Goal: Communication & Community: Answer question/provide support

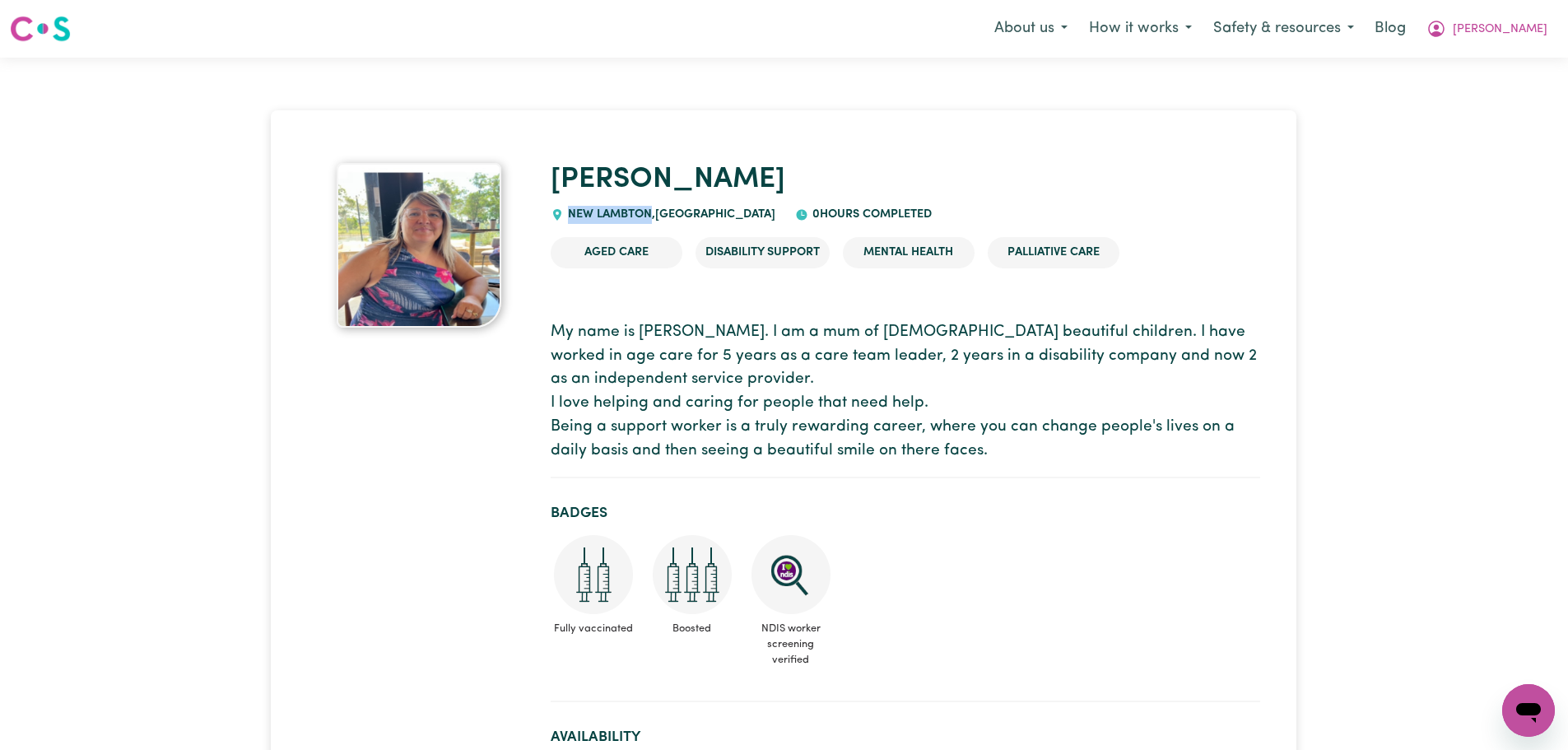
drag, startPoint x: 650, startPoint y: 212, endPoint x: 570, endPoint y: 216, distance: 80.1
click at [570, 216] on span "NEW LAMBTON , New South Wales" at bounding box center [670, 214] width 212 height 12
copy span "NEW LAMBTON"
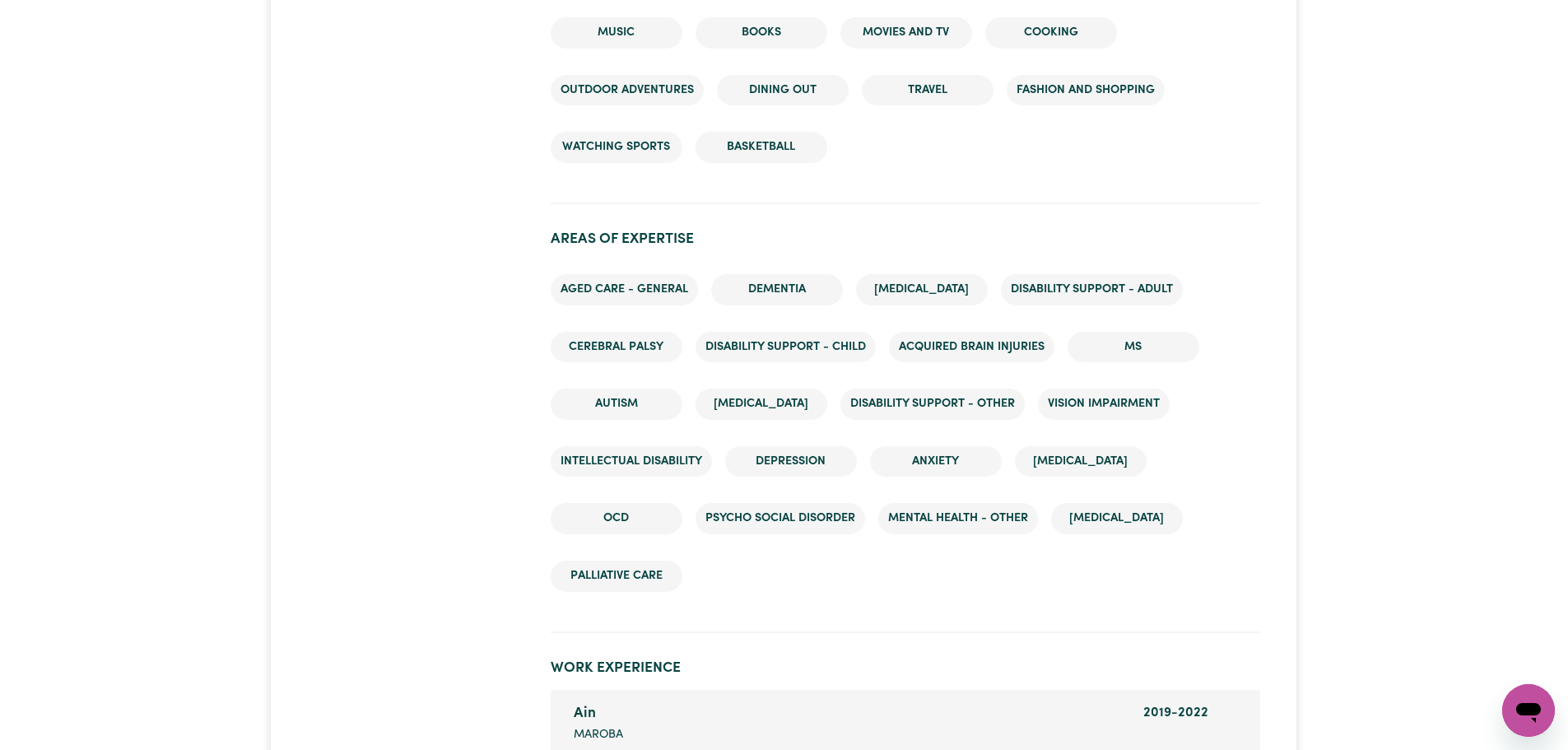
scroll to position [2222, 0]
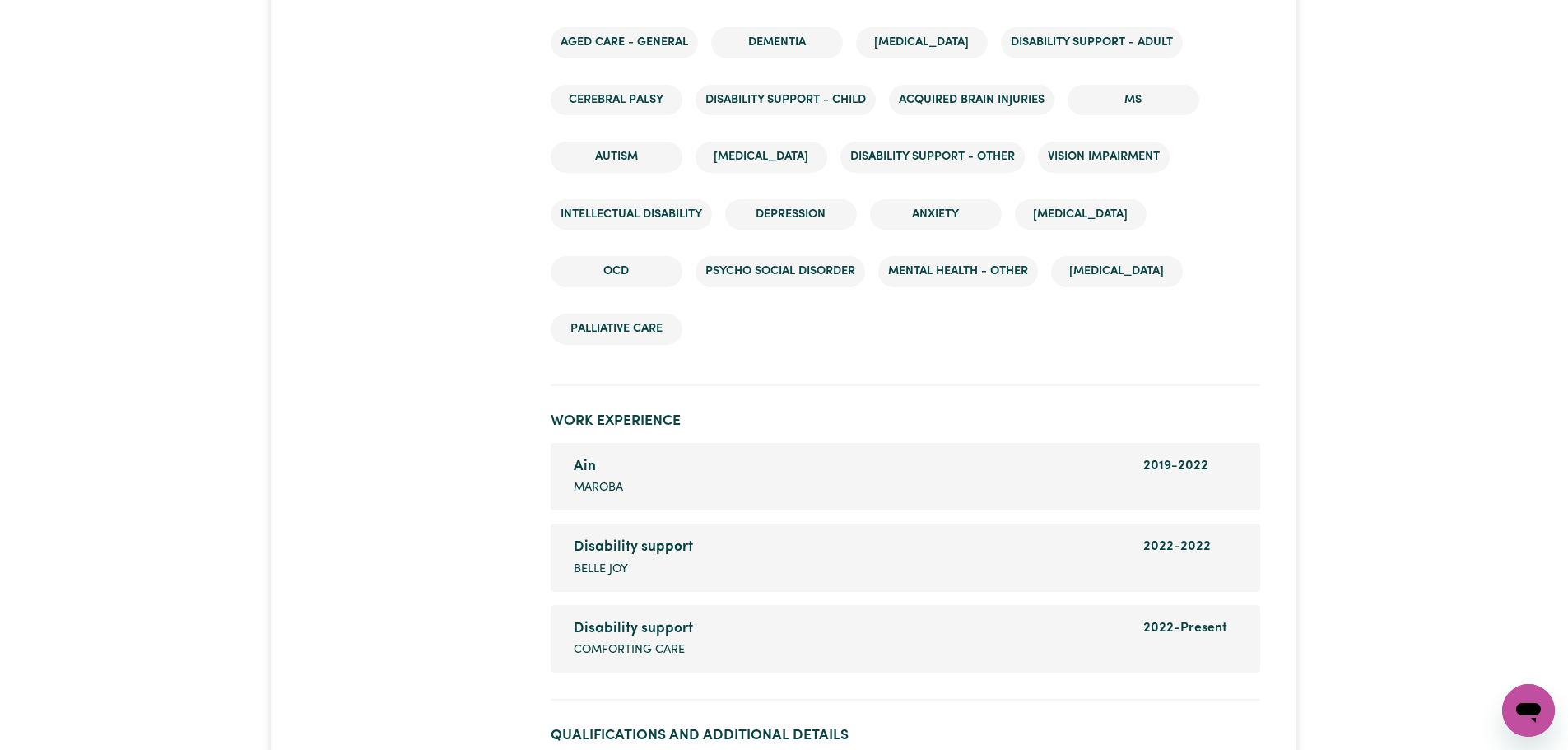
drag, startPoint x: 632, startPoint y: 632, endPoint x: 610, endPoint y: 629, distance: 22.2
drag, startPoint x: 610, startPoint y: 629, endPoint x: 581, endPoint y: 623, distance: 29.6
click at [581, 641] on span "Comforting care" at bounding box center [630, 649] width 111 height 18
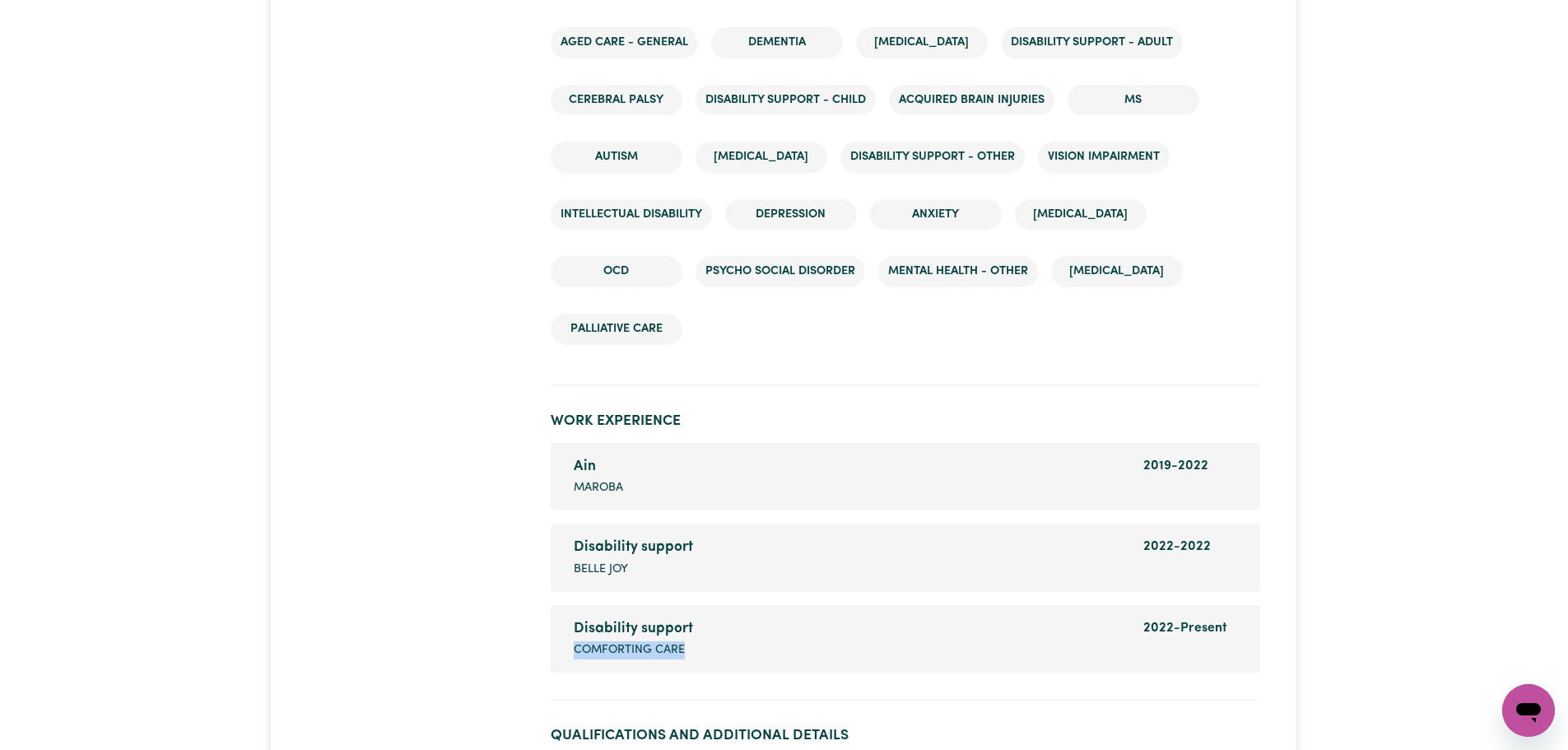
copy span "Comforting care"
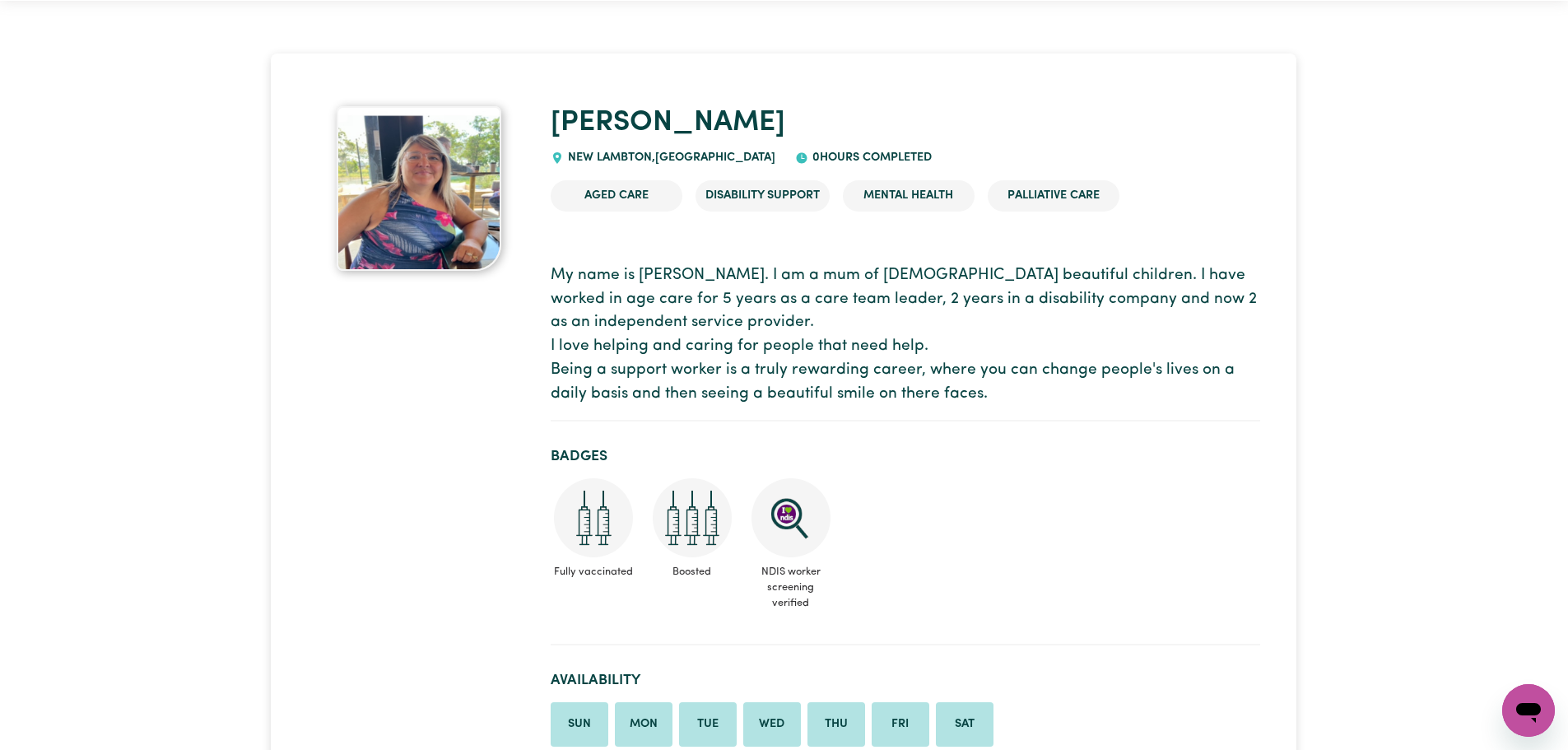
scroll to position [0, 0]
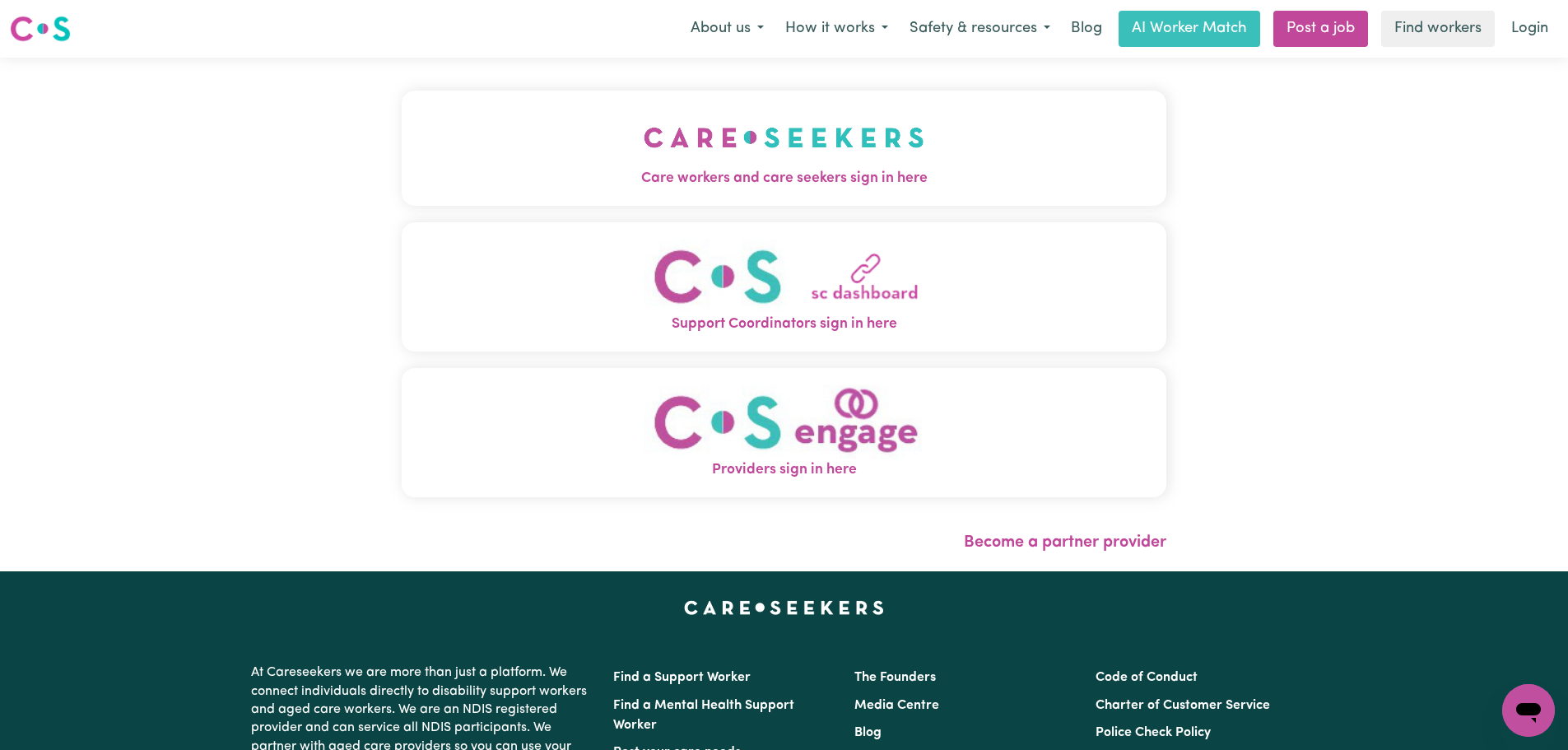
click at [644, 159] on img "Care workers and care seekers sign in here" at bounding box center [784, 137] width 281 height 61
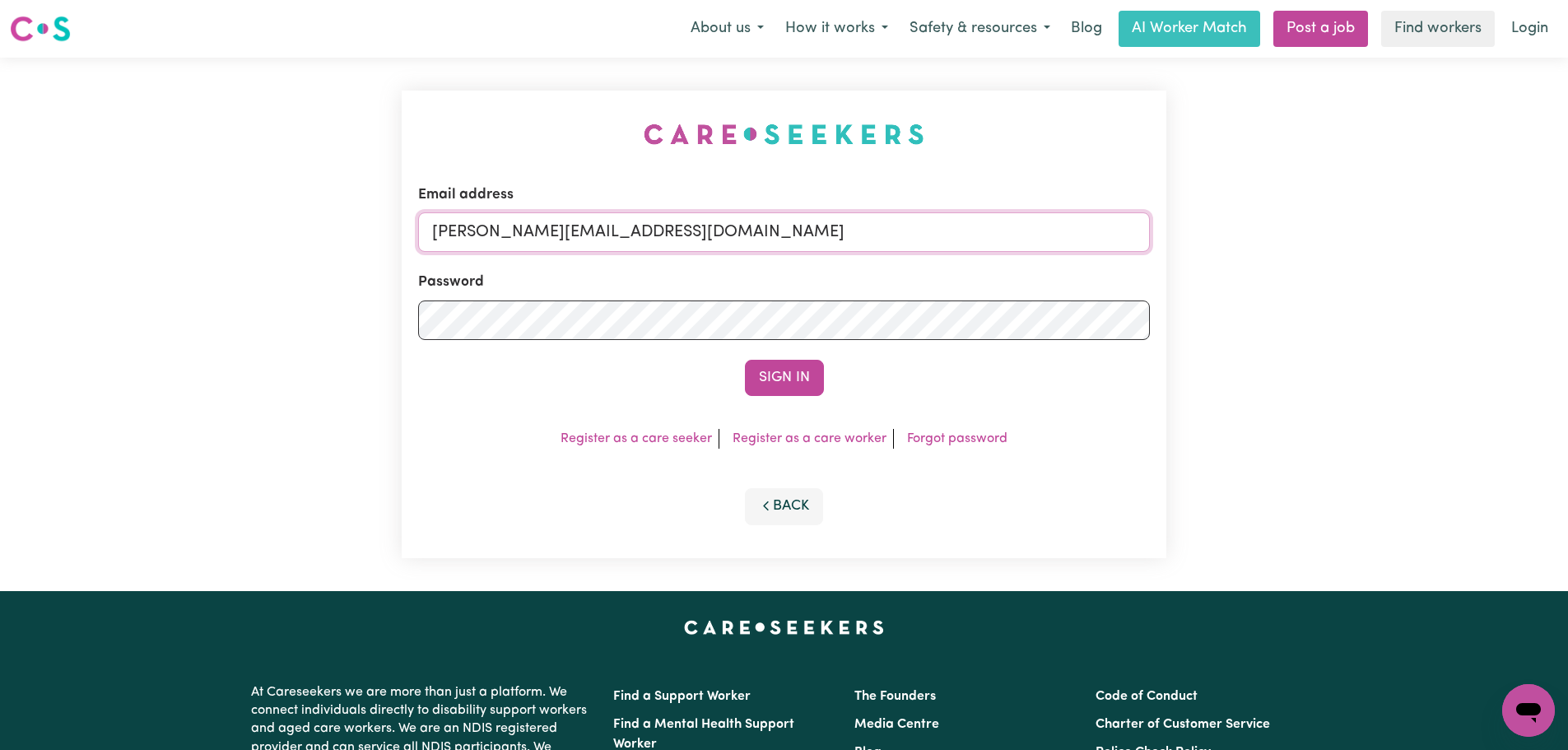
click at [853, 235] on input "[PERSON_NAME][EMAIL_ADDRESS][DOMAIN_NAME]" at bounding box center [784, 232] width 732 height 40
drag, startPoint x: 866, startPoint y: 247, endPoint x: 522, endPoint y: 237, distance: 344.1
click at [522, 237] on input "superuser~LucaNewcastleAC@careseekers.com.au" at bounding box center [784, 232] width 732 height 40
type input "superuser~LucaNewcastleAC@careseekers.com.au"
click at [745, 360] on button "Sign In" at bounding box center [784, 378] width 79 height 36
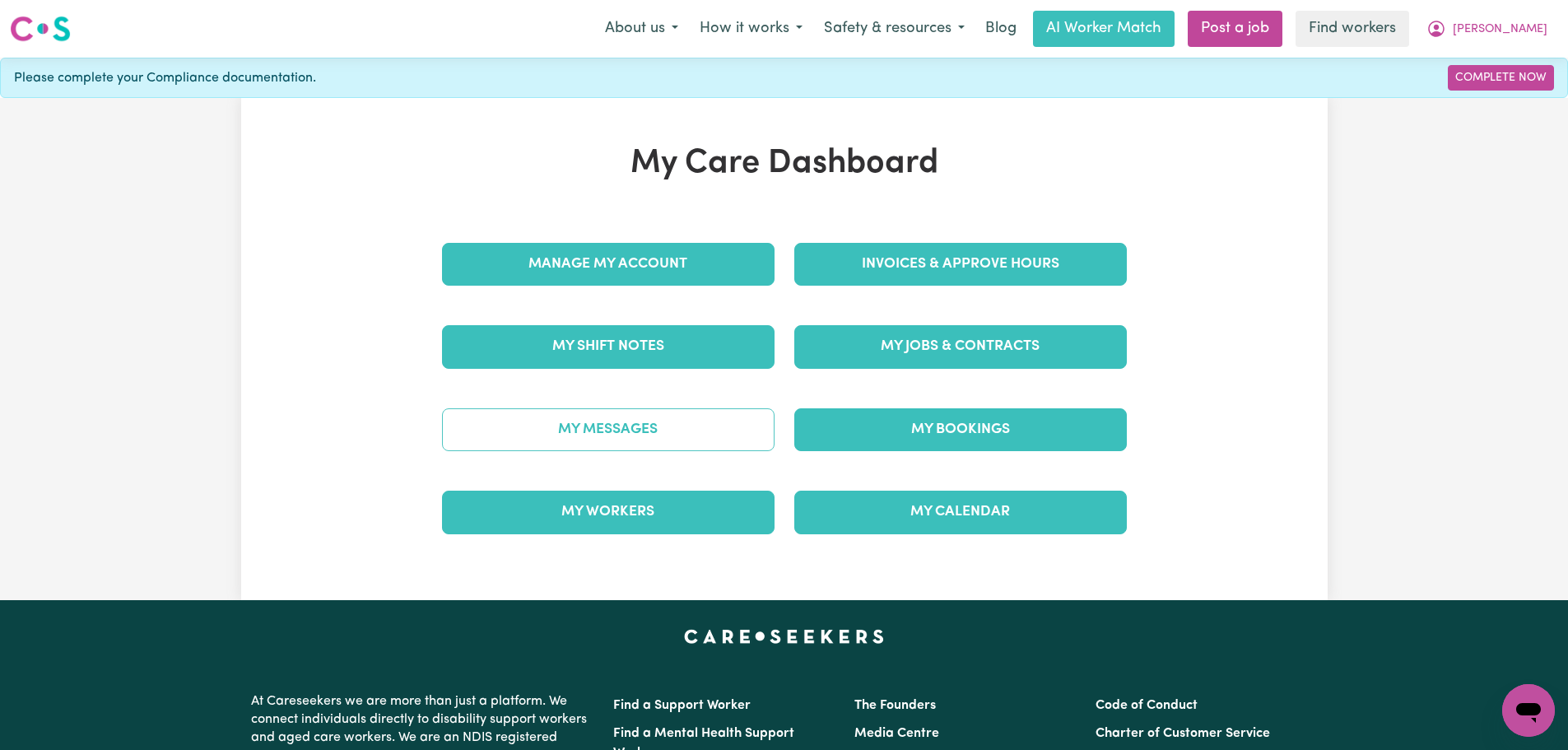
click at [721, 422] on link "My Messages" at bounding box center [608, 429] width 332 height 42
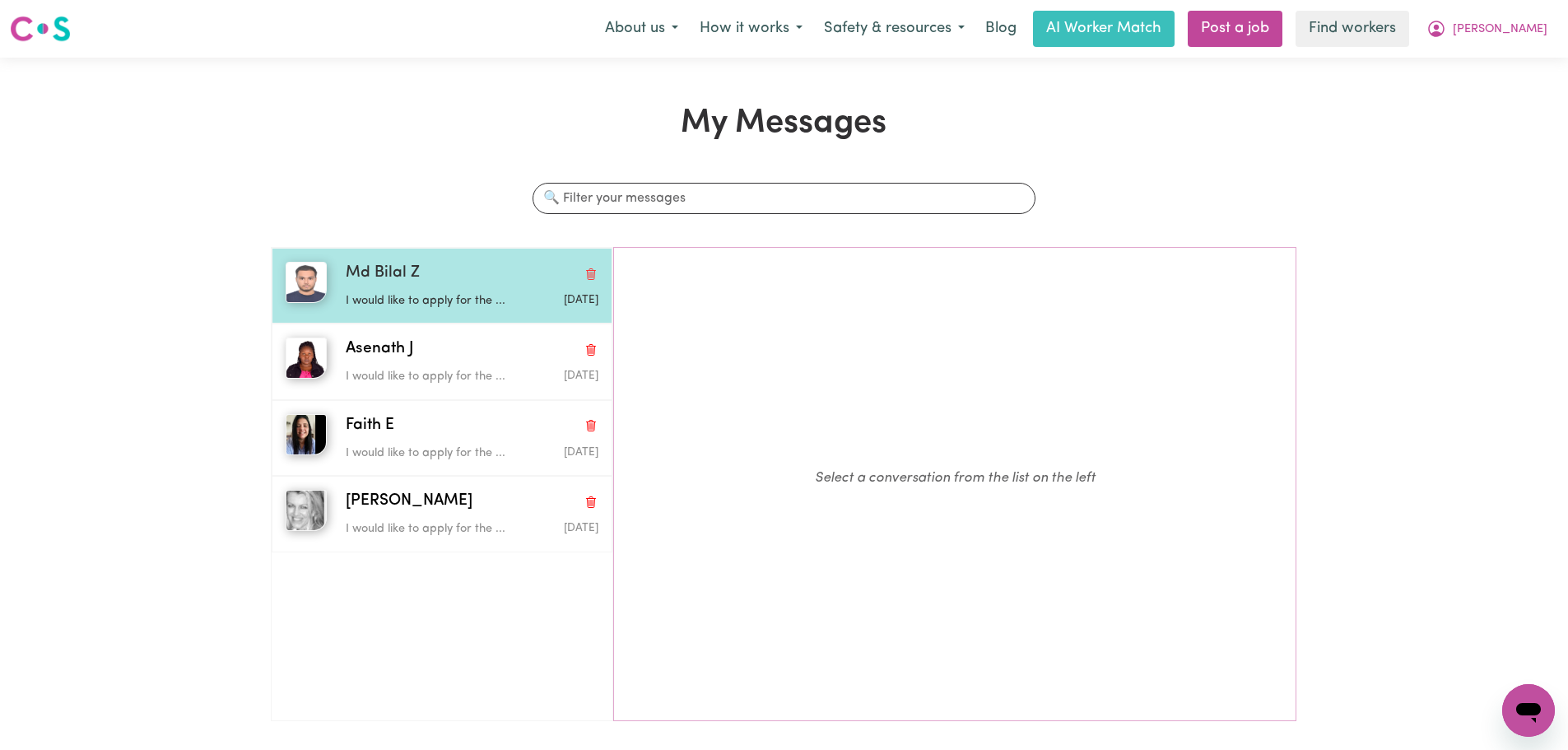
click at [467, 292] on p "I would like to apply for the ..." at bounding box center [430, 301] width 168 height 18
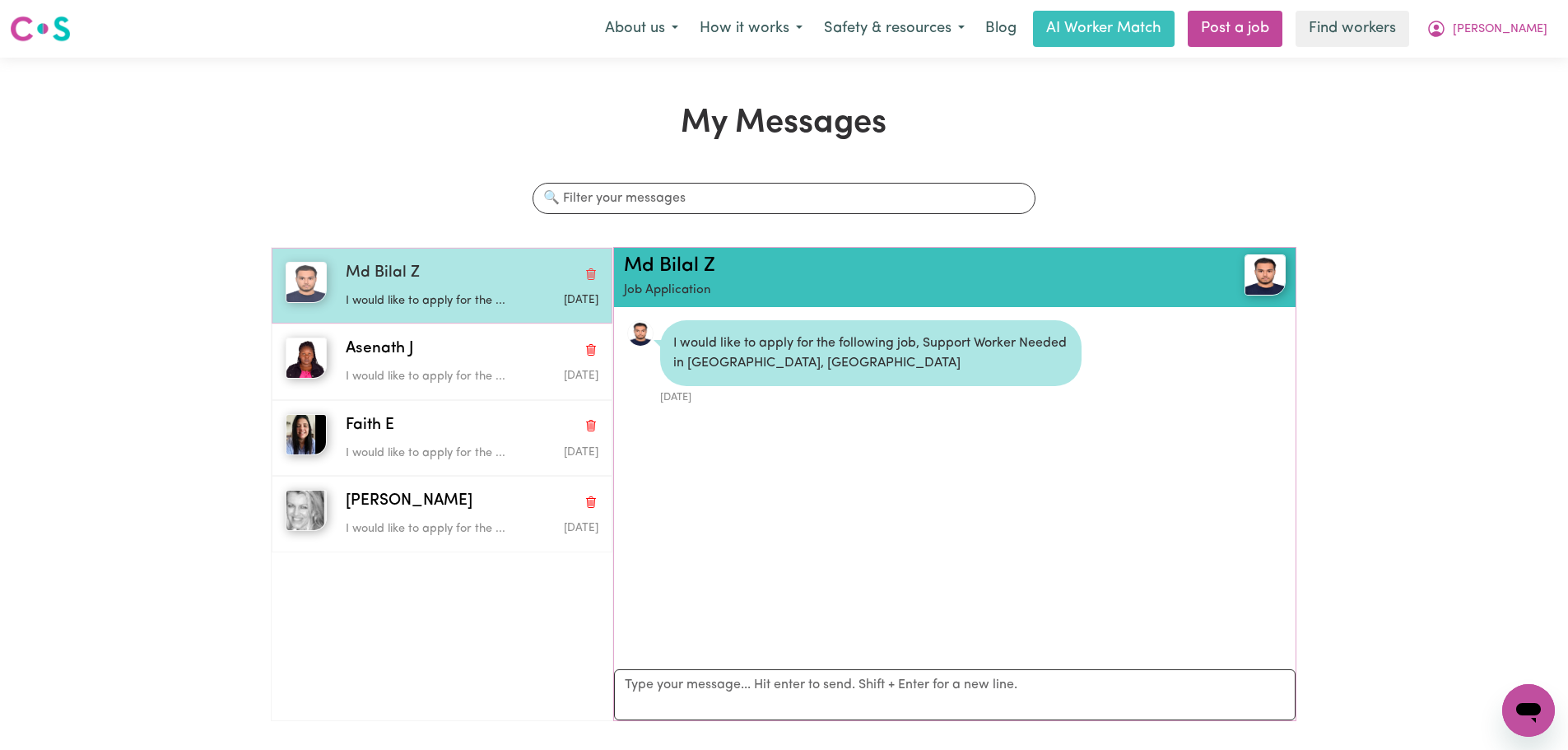
scroll to position [10, 0]
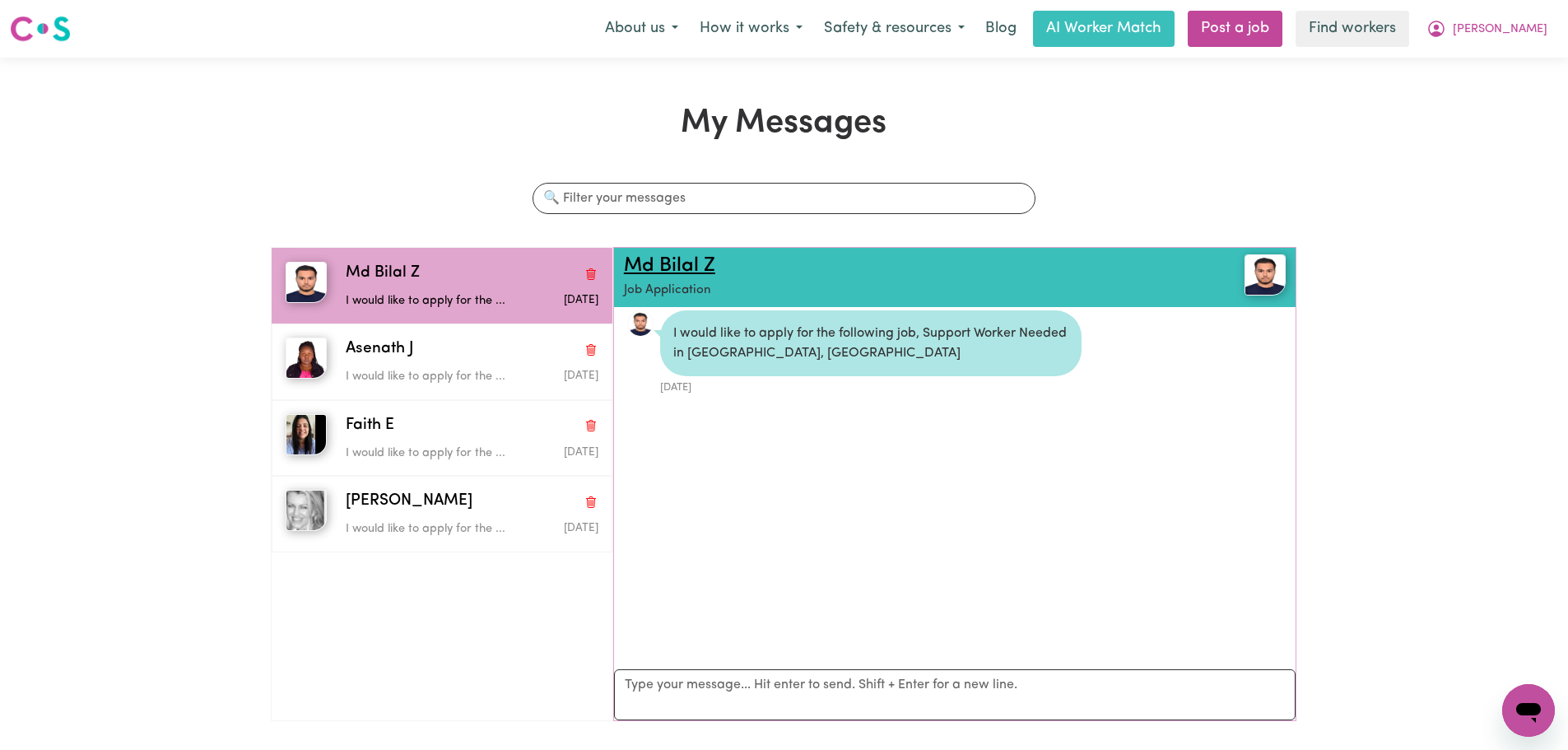
click at [693, 275] on link "Md Bilal Z" at bounding box center [669, 265] width 91 height 20
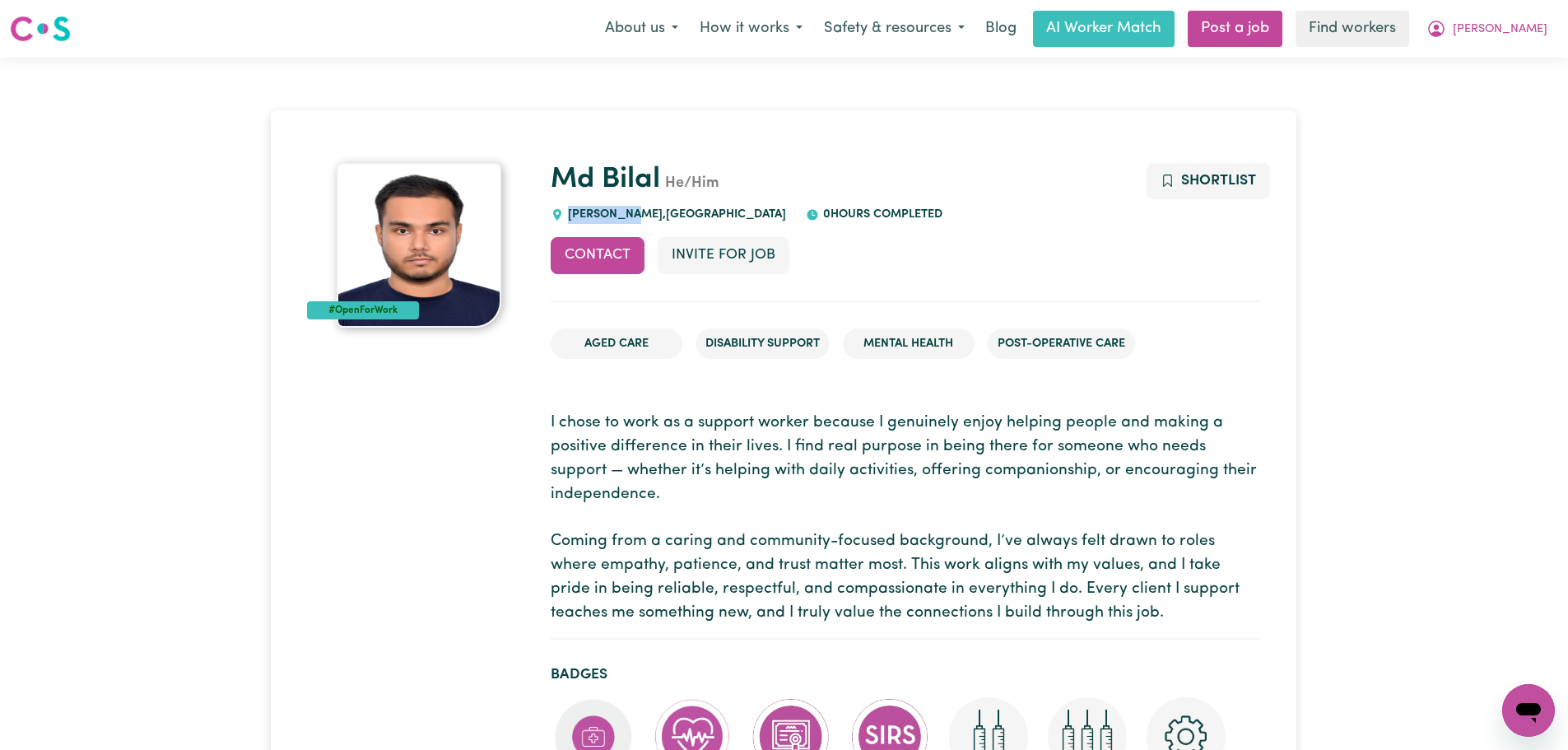
drag, startPoint x: 637, startPoint y: 212, endPoint x: 571, endPoint y: 213, distance: 66.0
click at [571, 213] on span "CANLEY VALE , New South Wales" at bounding box center [675, 214] width 222 height 12
click at [632, 222] on div "CANLEY VALE , New South Wales" at bounding box center [668, 214] width 235 height 18
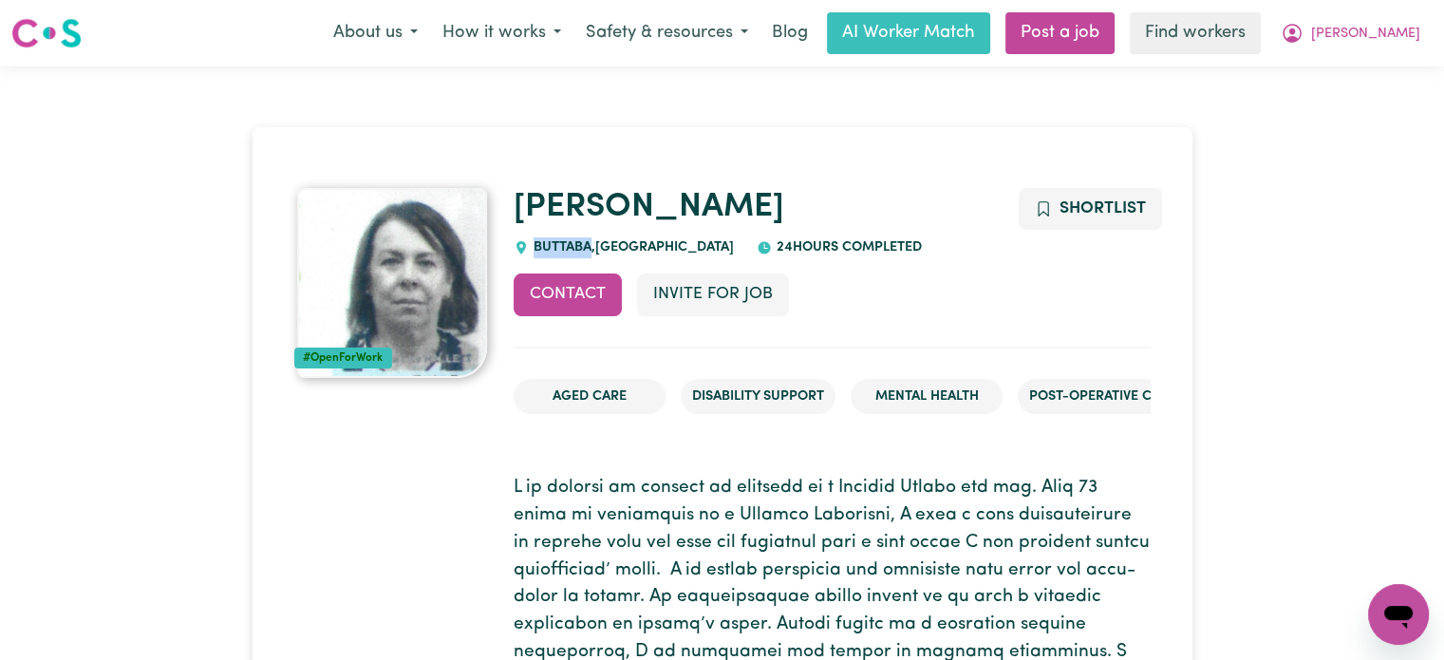
drag, startPoint x: 590, startPoint y: 247, endPoint x: 529, endPoint y: 250, distance: 61.8
click at [529, 250] on span "BUTTABA , New South Wales" at bounding box center [631, 247] width 205 height 14
copy span "BUTTABA"
click at [1355, 33] on span "[PERSON_NAME]" at bounding box center [1365, 34] width 109 height 21
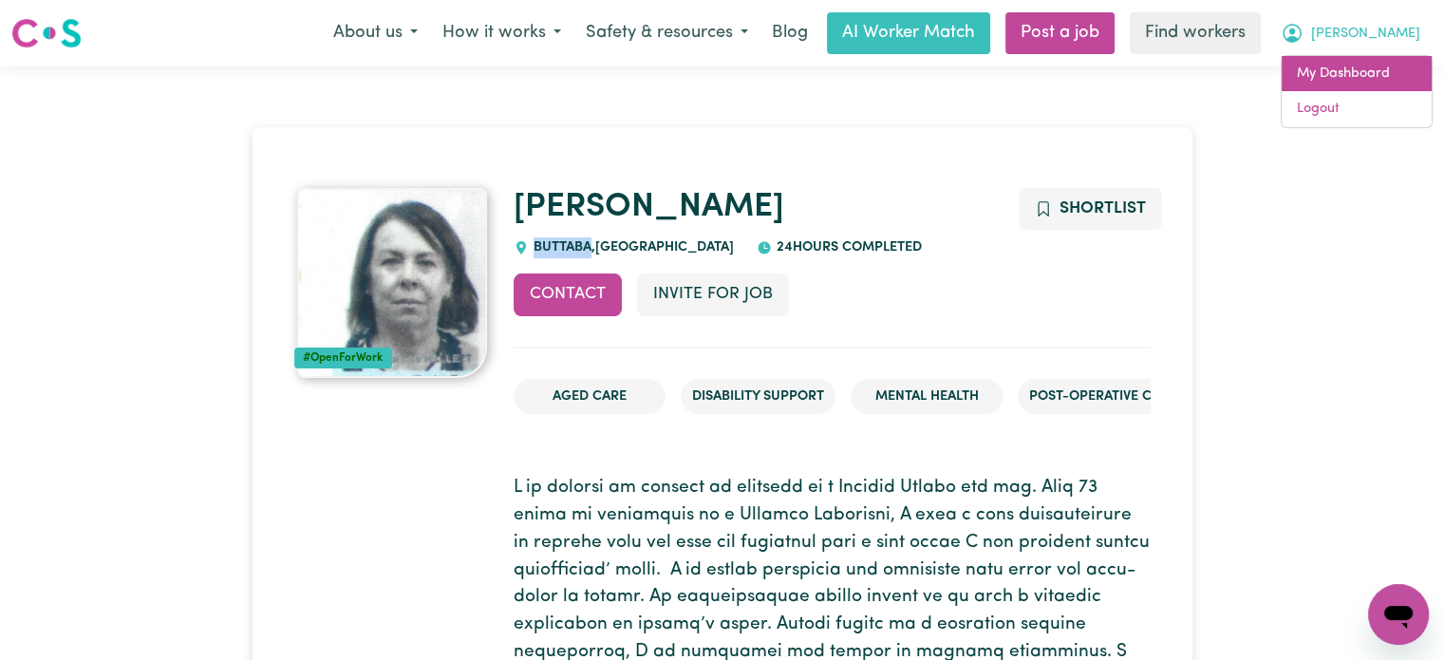
click at [1358, 63] on link "My Dashboard" at bounding box center [1356, 74] width 150 height 36
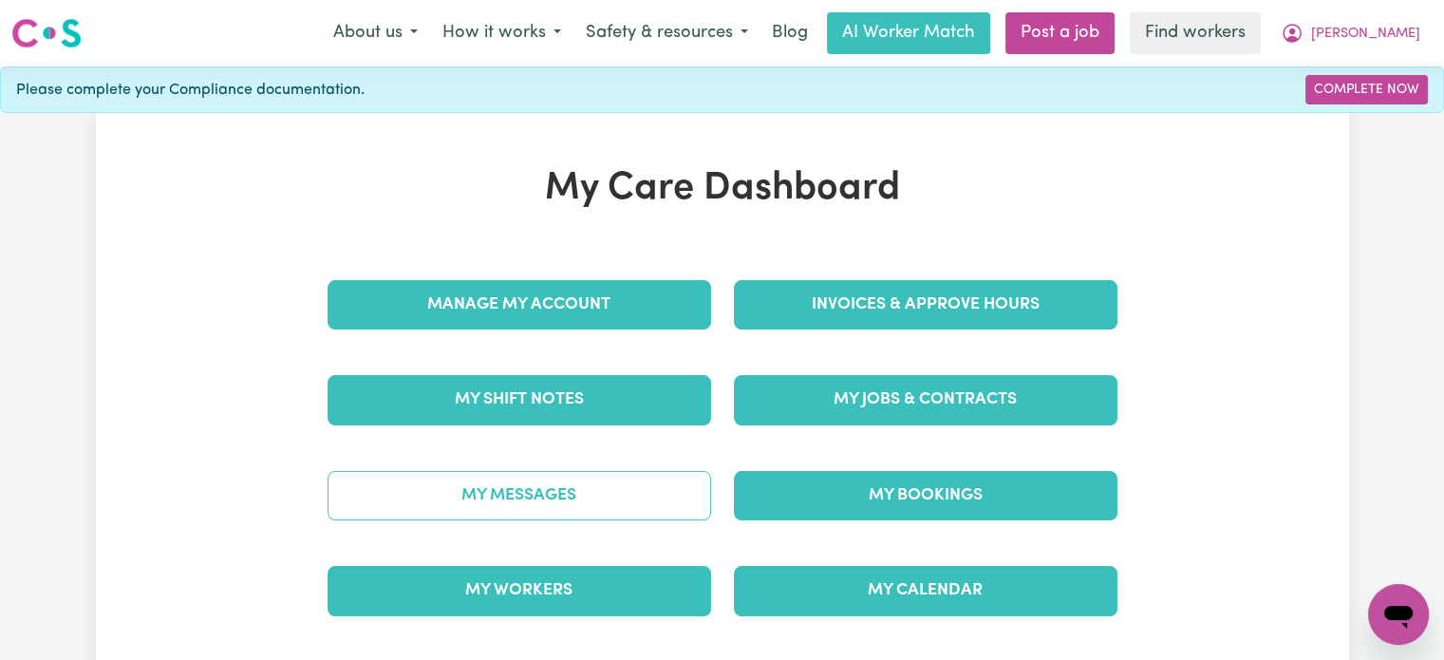
click at [544, 489] on link "My Messages" at bounding box center [518, 495] width 383 height 49
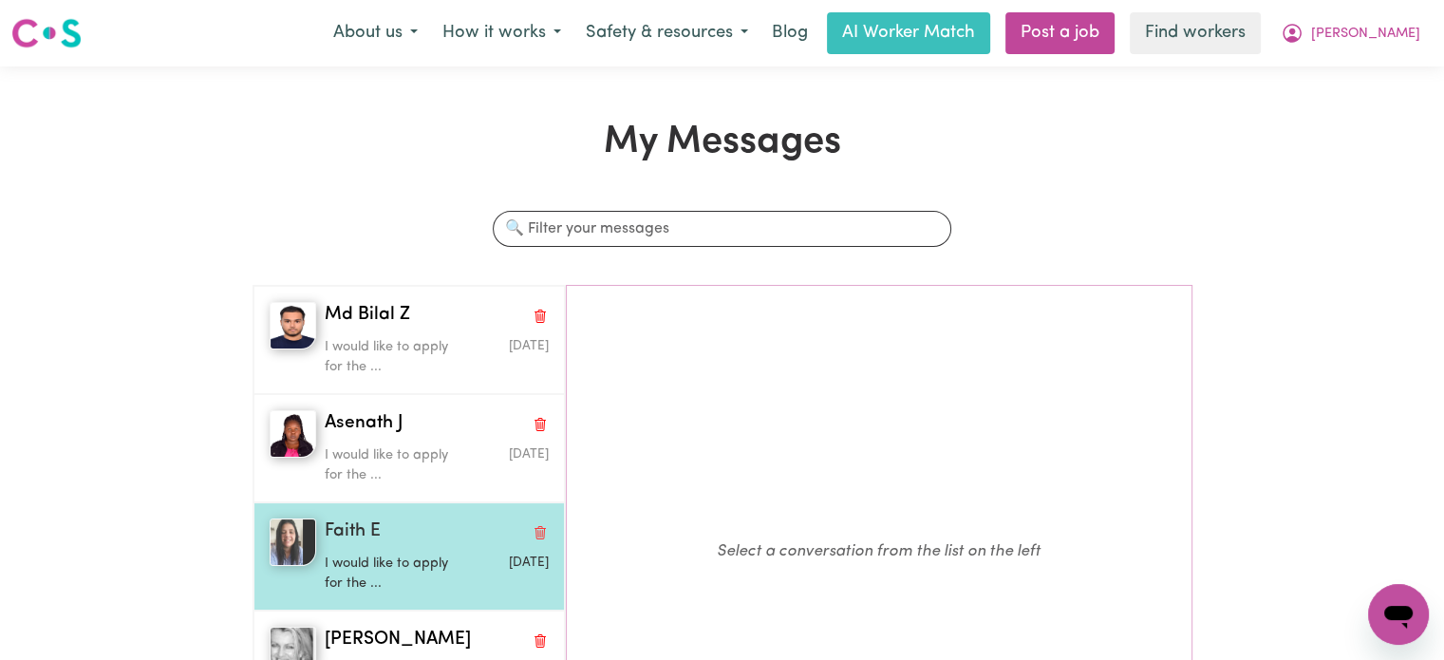
click at [376, 555] on p "I would like to apply for the ..." at bounding box center [399, 573] width 149 height 41
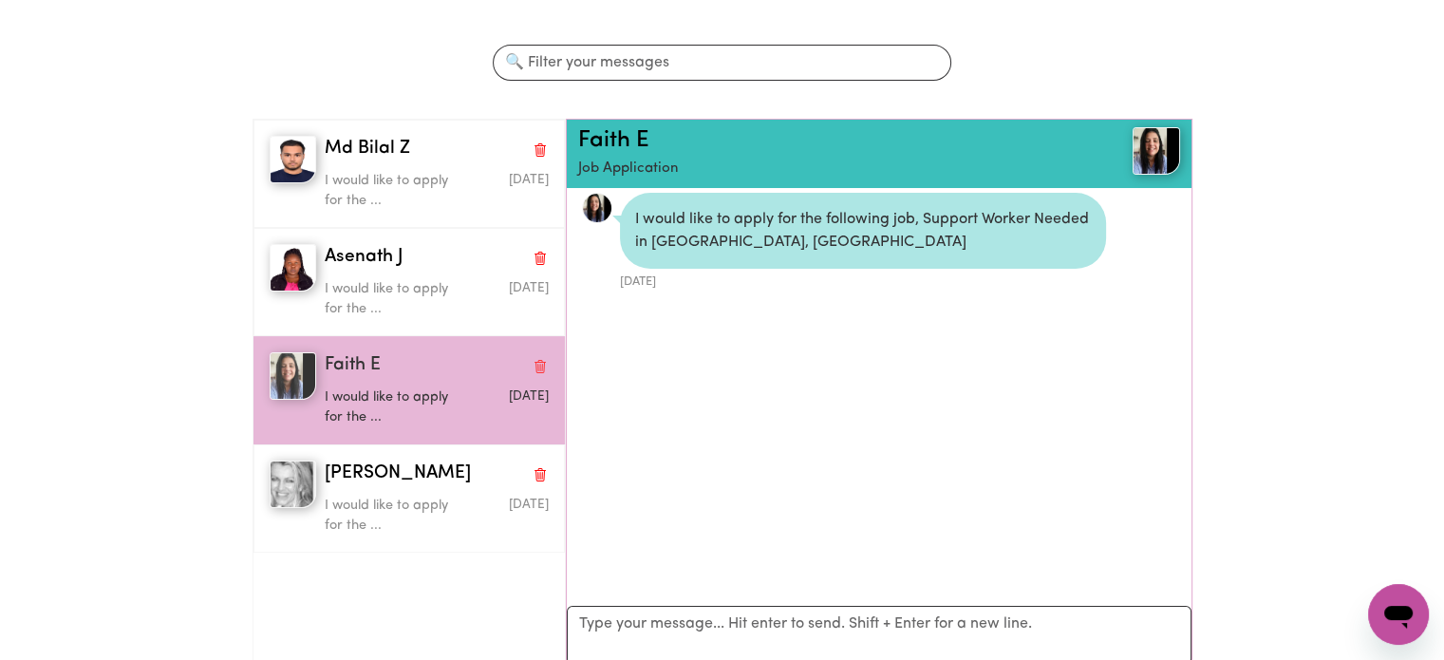
scroll to position [190, 0]
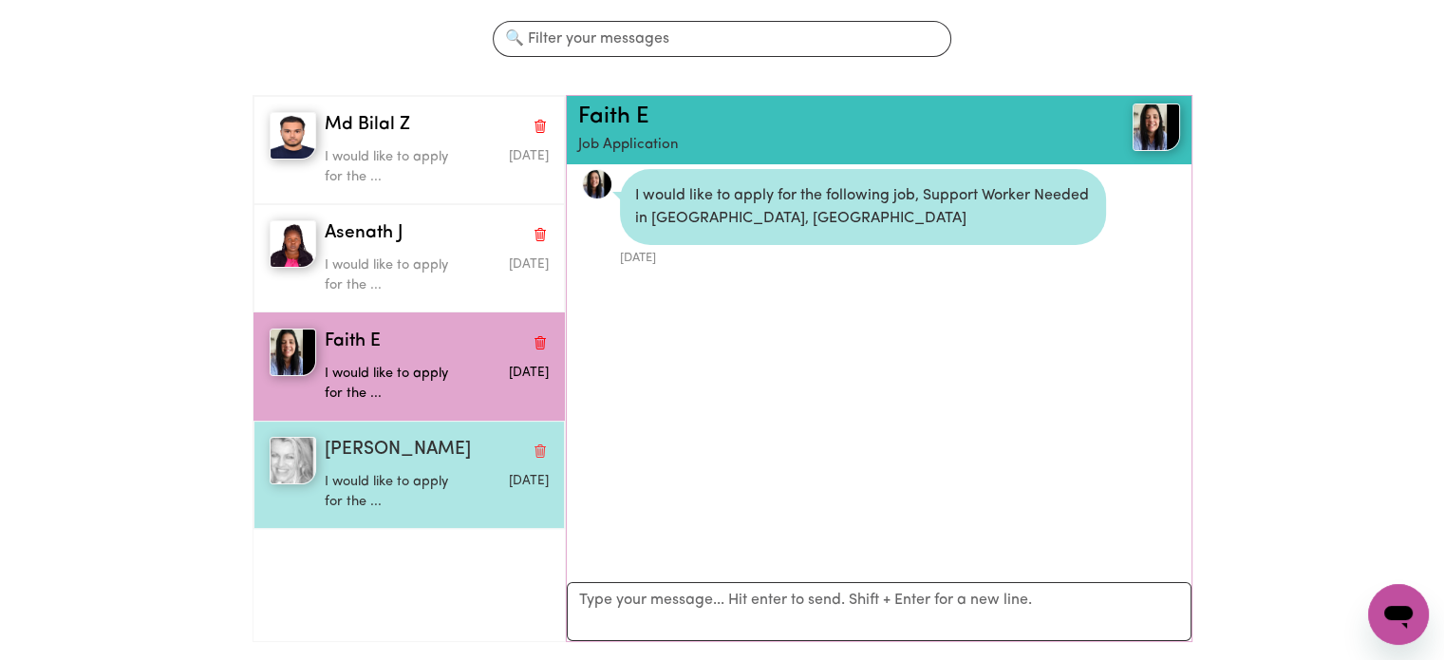
click at [426, 481] on p "I would like to apply for the ..." at bounding box center [399, 492] width 149 height 41
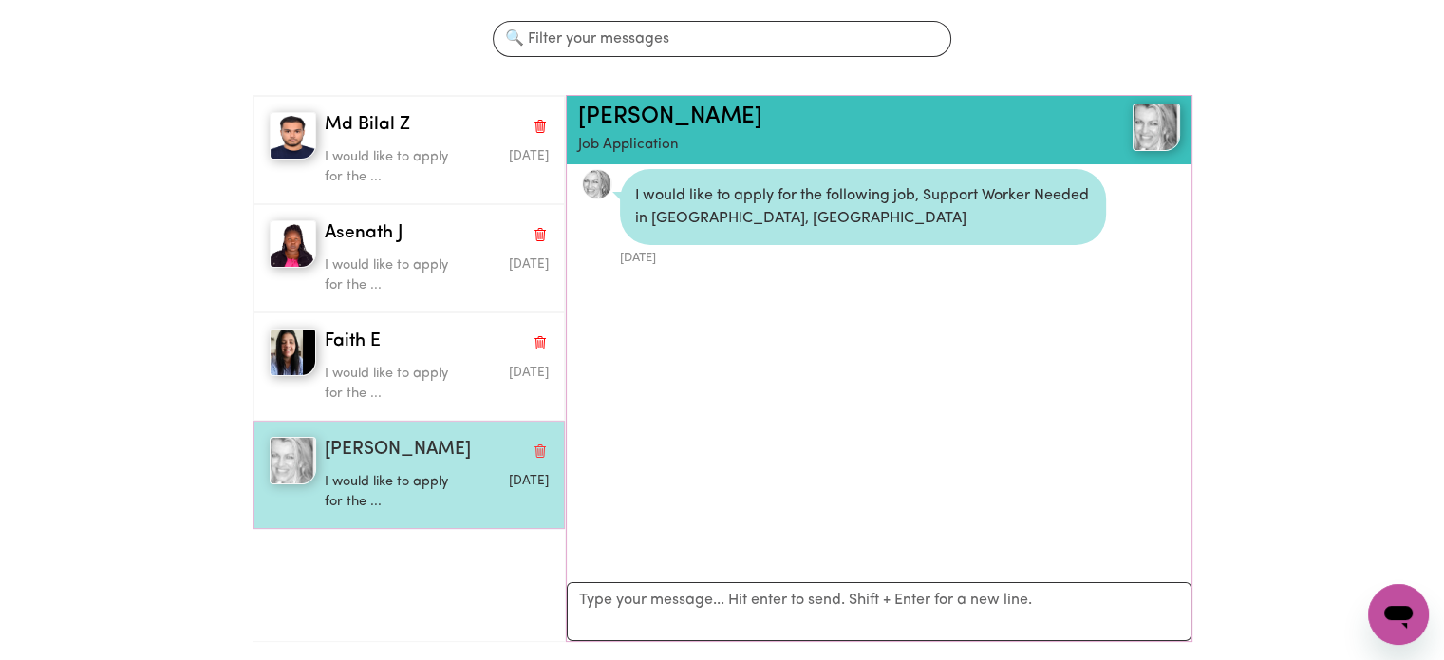
click at [365, 452] on span "Amber M" at bounding box center [398, 451] width 146 height 28
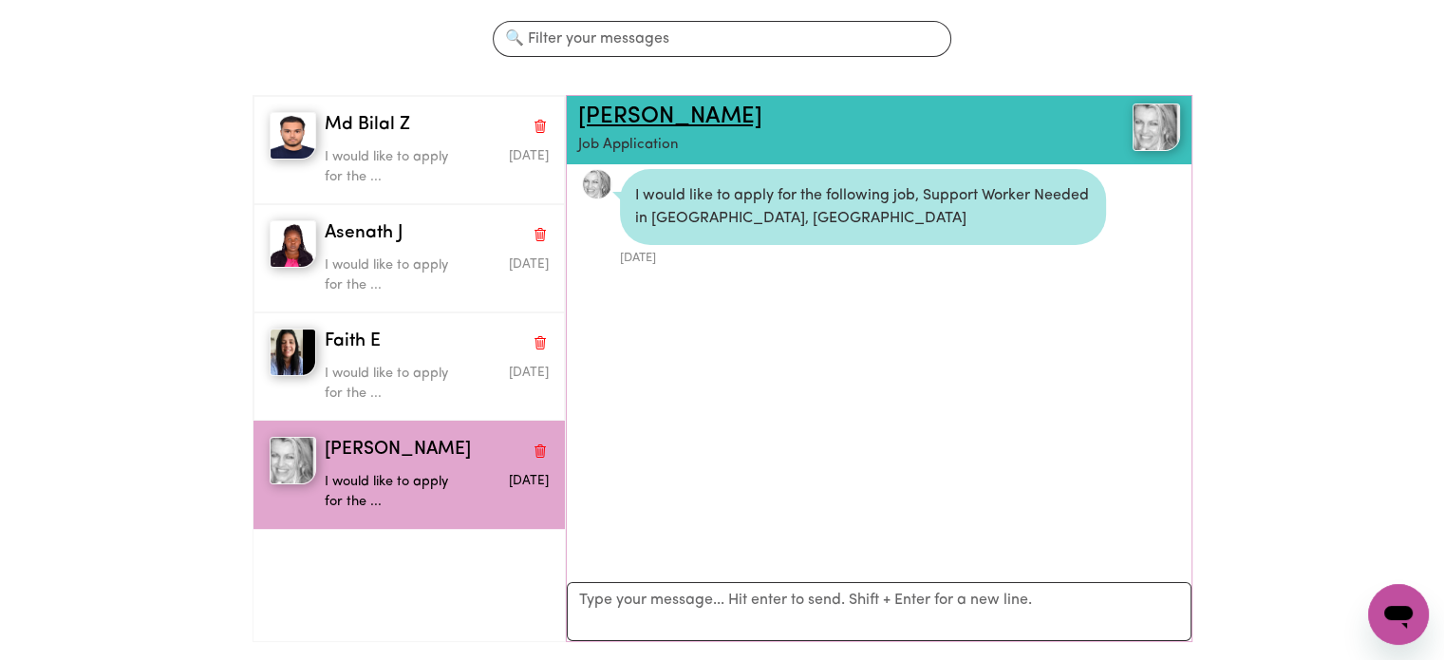
click at [653, 114] on link "Amber M" at bounding box center [670, 116] width 184 height 23
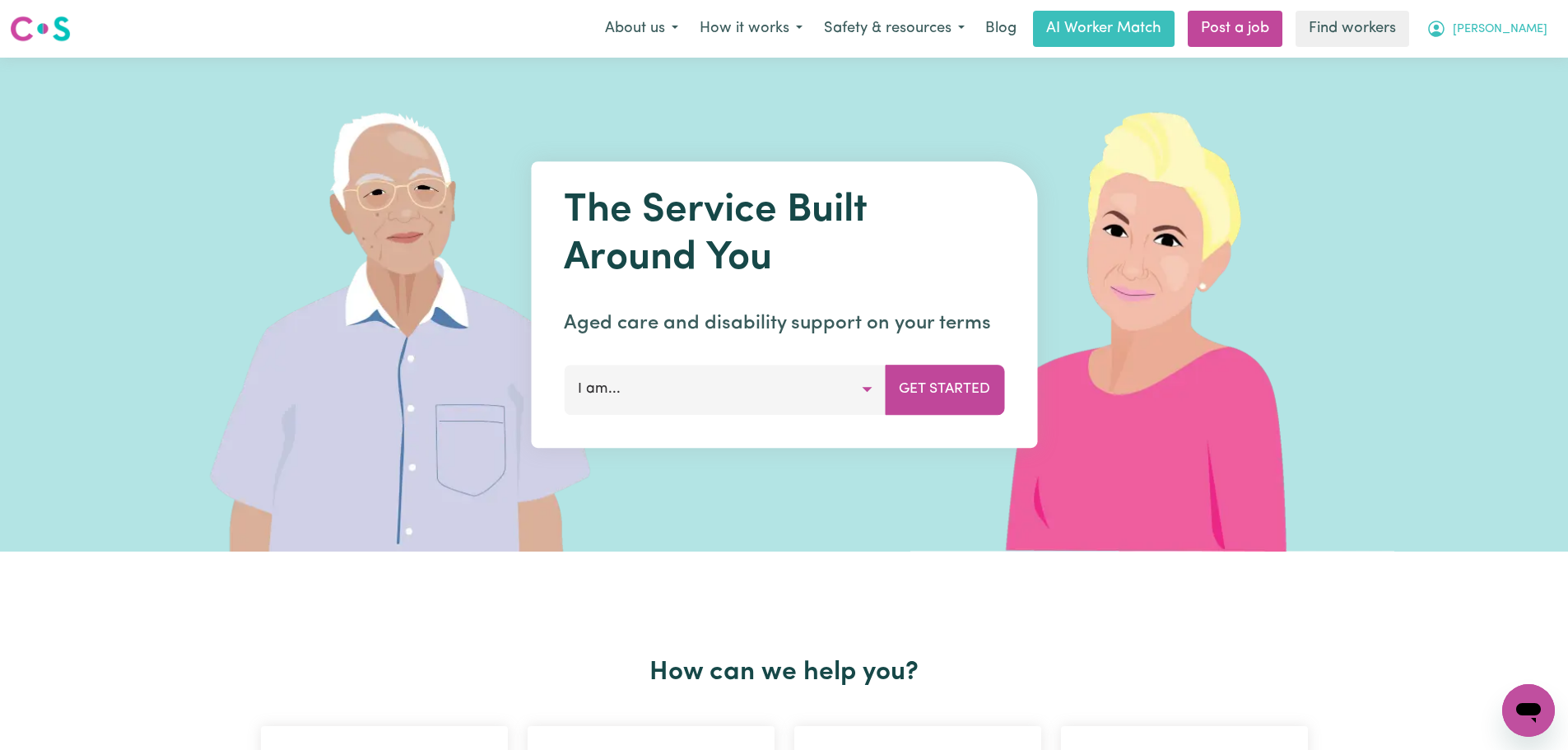
click at [1497, 31] on span "[PERSON_NAME]" at bounding box center [1499, 29] width 95 height 18
click at [1481, 96] on link "Logout" at bounding box center [1493, 95] width 130 height 31
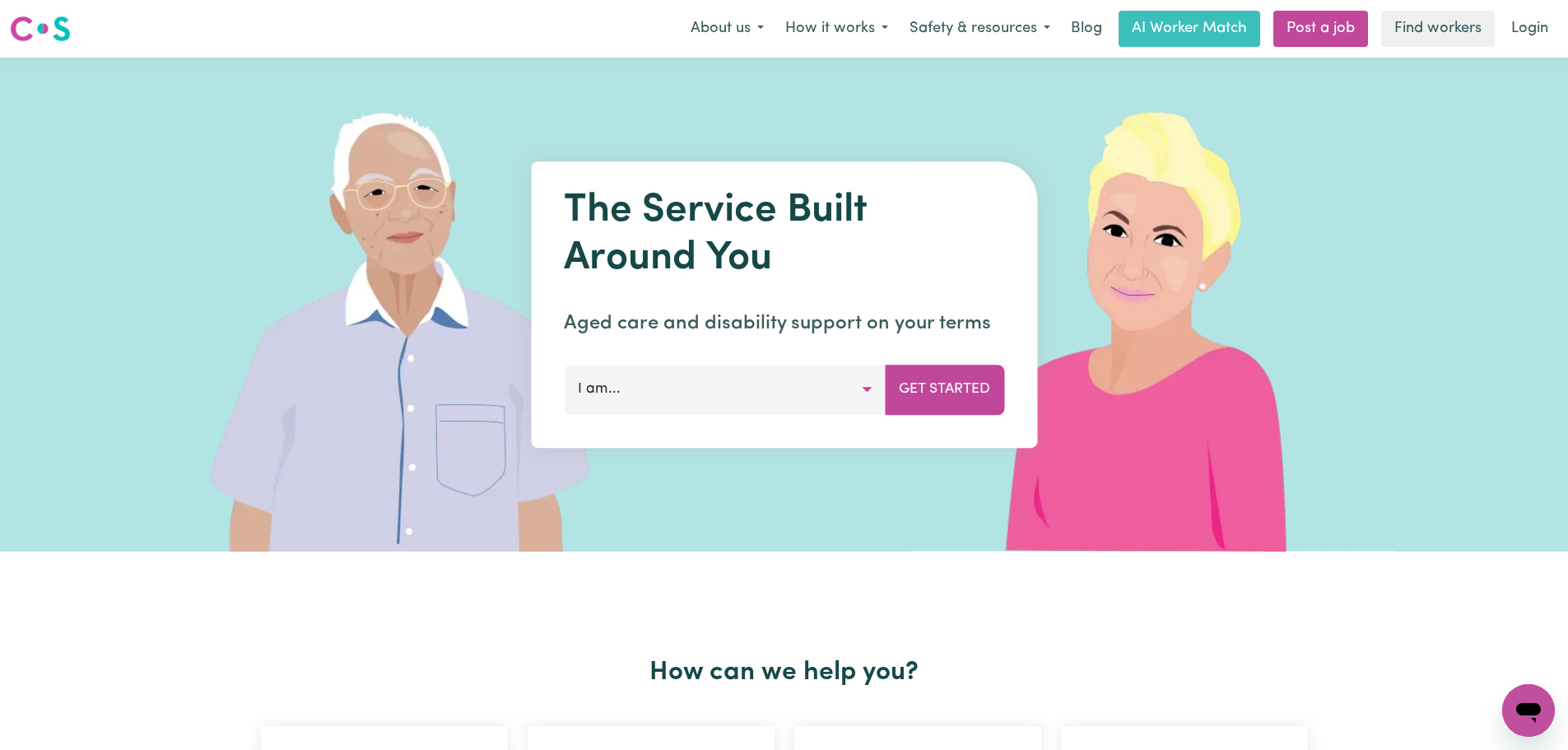
click at [1522, 24] on link "Login" at bounding box center [1529, 29] width 56 height 36
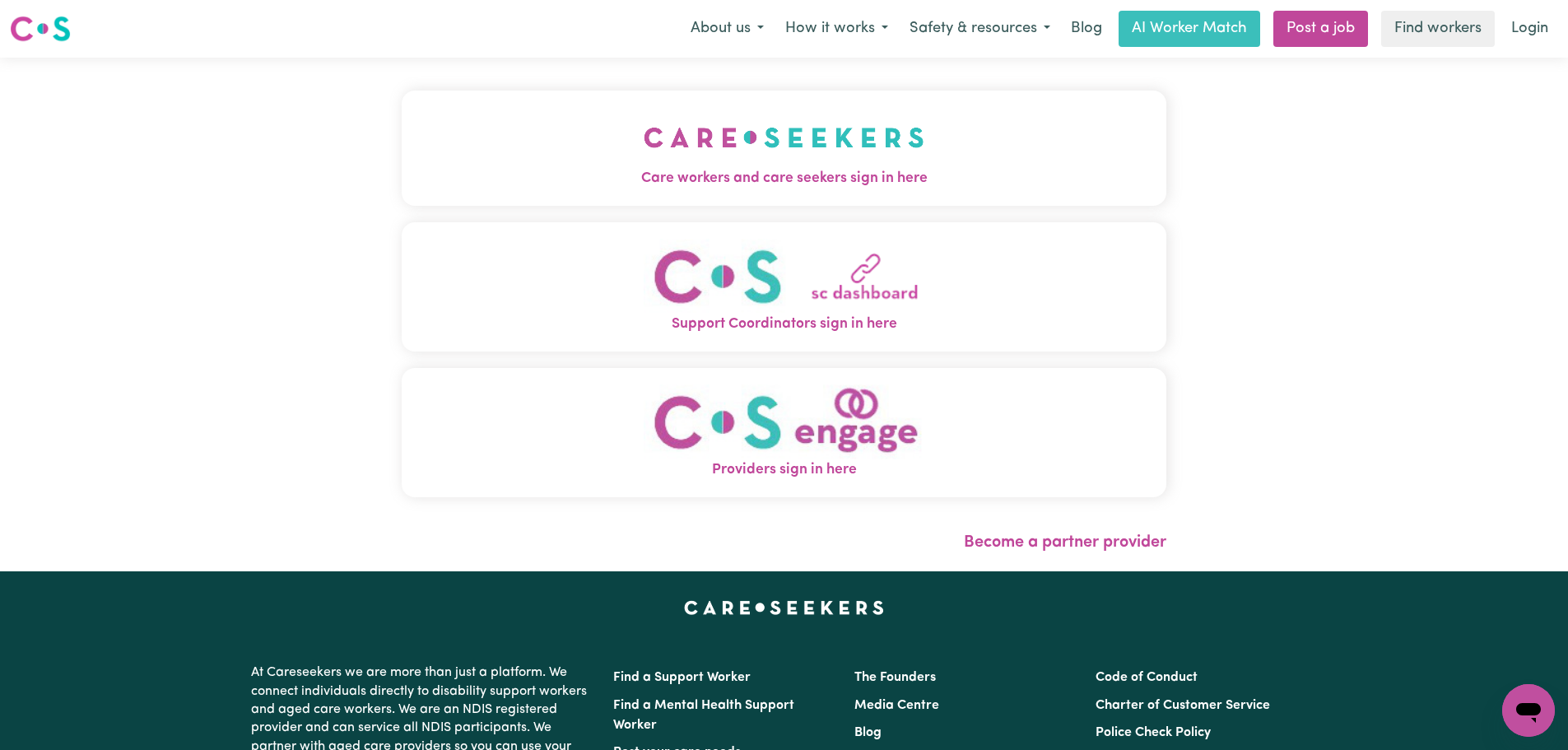
click at [545, 217] on div "Care workers and care seekers sign in here Support Coordinators sign in here Pr…" at bounding box center [784, 302] width 765 height 423
click at [621, 133] on button "Care workers and care seekers sign in here" at bounding box center [784, 147] width 765 height 115
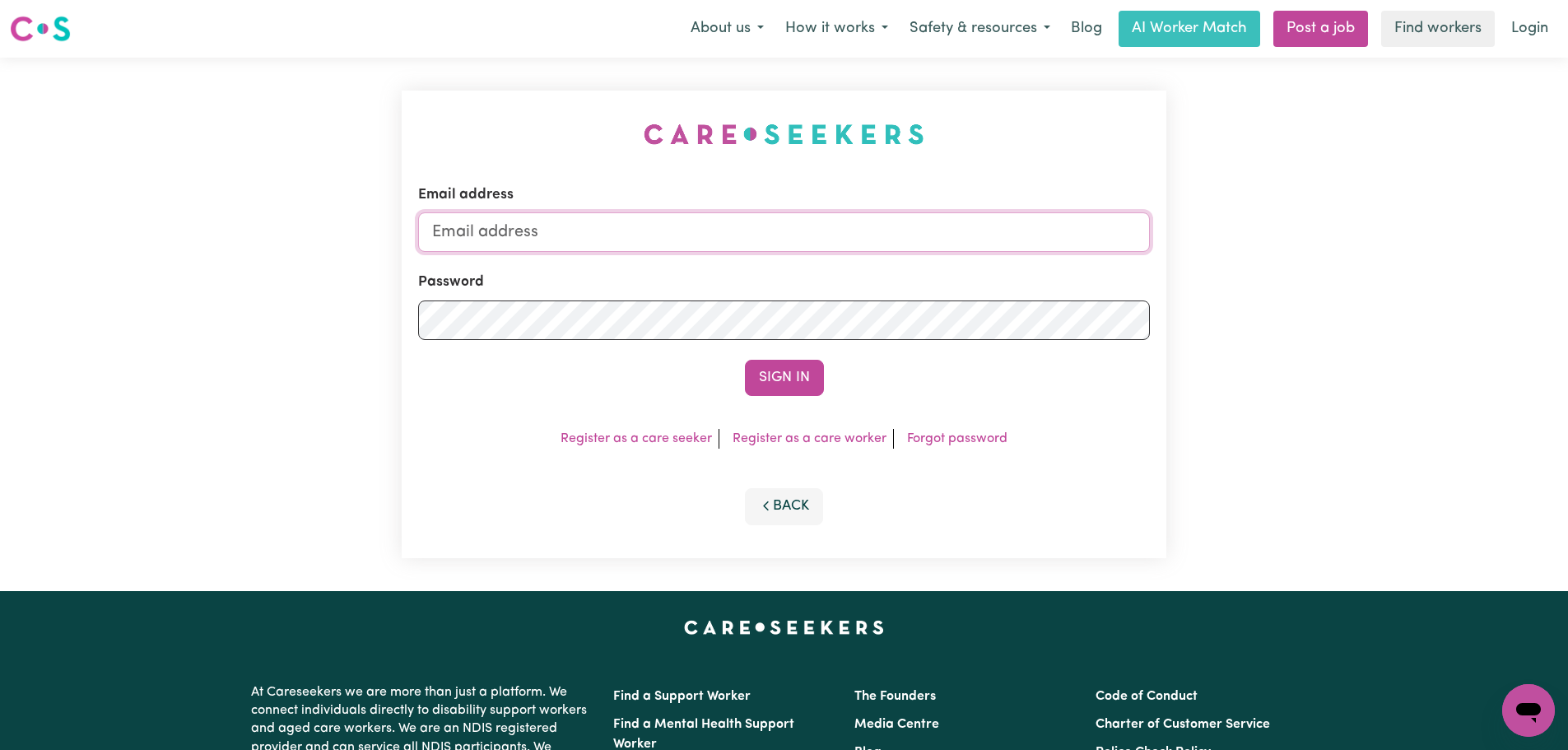
type input "[PERSON_NAME][EMAIL_ADDRESS][DOMAIN_NAME]"
click at [779, 396] on button "Sign In" at bounding box center [784, 378] width 79 height 36
